Goal: Check status: Check status

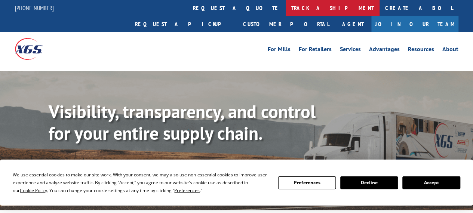
click at [285, 10] on link "track a shipment" at bounding box center [332, 8] width 94 height 16
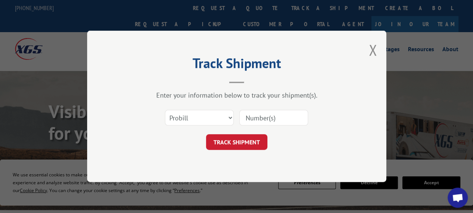
click at [268, 120] on input at bounding box center [273, 118] width 69 height 16
paste input "3396926"
type input "3396926"
click at [250, 138] on button "TRACK SHIPMENT" at bounding box center [236, 142] width 61 height 16
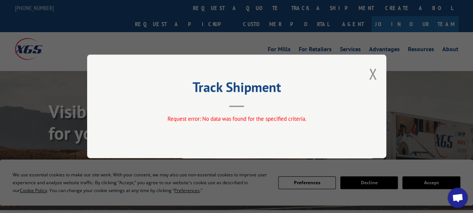
click at [377, 77] on div "Track Shipment Request error: No data was found for the specified criteria." at bounding box center [236, 106] width 299 height 103
click at [379, 74] on div "Track Shipment Request error: No data was found for the specified criteria." at bounding box center [236, 106] width 299 height 103
click at [371, 76] on button "Close modal" at bounding box center [372, 74] width 8 height 20
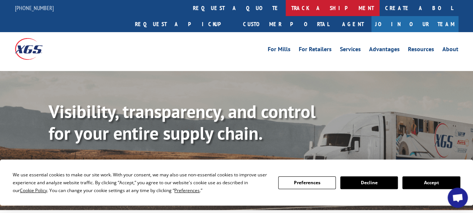
click at [285, 7] on link "track a shipment" at bounding box center [332, 8] width 94 height 16
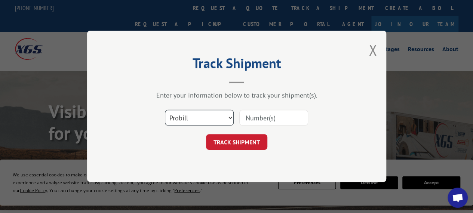
click at [208, 111] on select "Select category... Probill BOL PO" at bounding box center [199, 118] width 69 height 16
select select "bol"
click at [165, 110] on select "Select category... Probill BOL PO" at bounding box center [199, 118] width 69 height 16
click at [262, 120] on input at bounding box center [273, 118] width 69 height 16
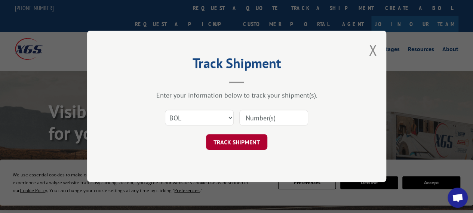
paste input "3396926"
type input "3396926"
click at [251, 141] on button "TRACK SHIPMENT" at bounding box center [236, 142] width 61 height 16
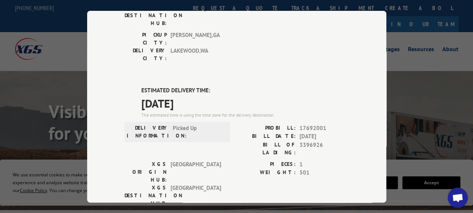
scroll to position [112, 0]
